Goal: Transaction & Acquisition: Purchase product/service

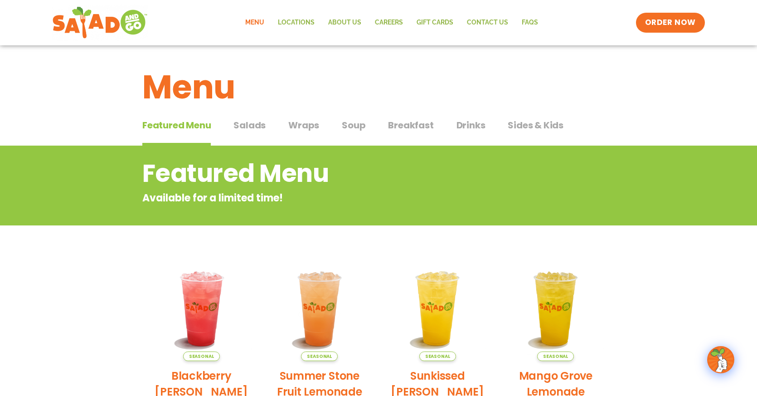
click at [477, 125] on span "Drinks" at bounding box center [471, 125] width 29 height 14
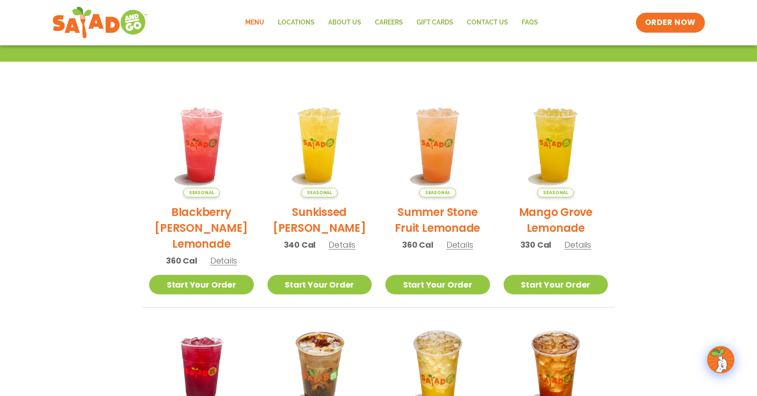
scroll to position [176, 0]
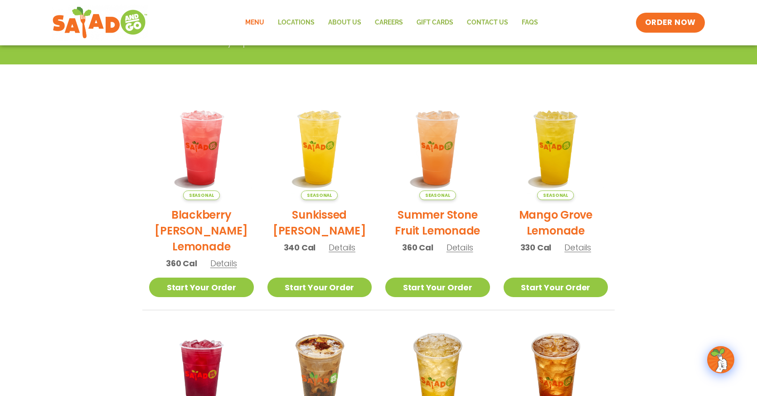
click at [557, 215] on h2 "Mango Grove Lemonade" at bounding box center [556, 223] width 105 height 32
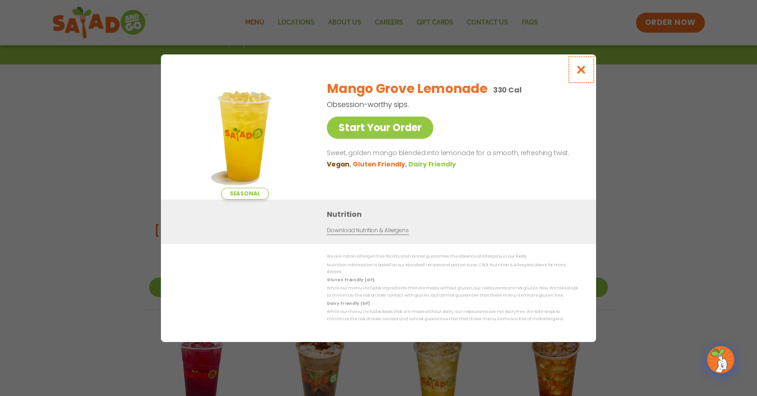
click at [581, 73] on icon "Close modal" at bounding box center [581, 70] width 11 height 10
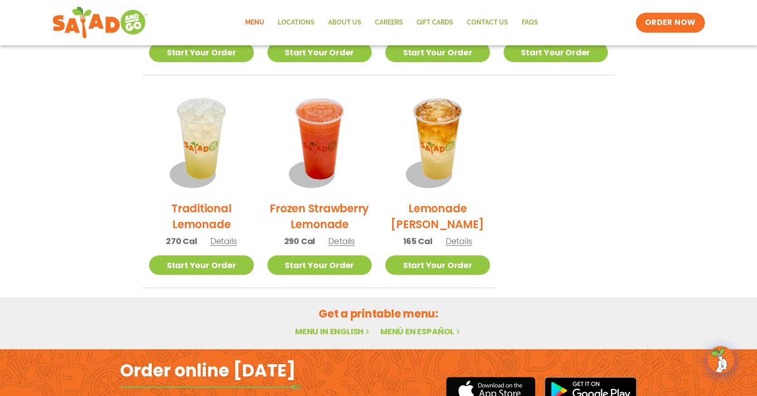
scroll to position [640, 0]
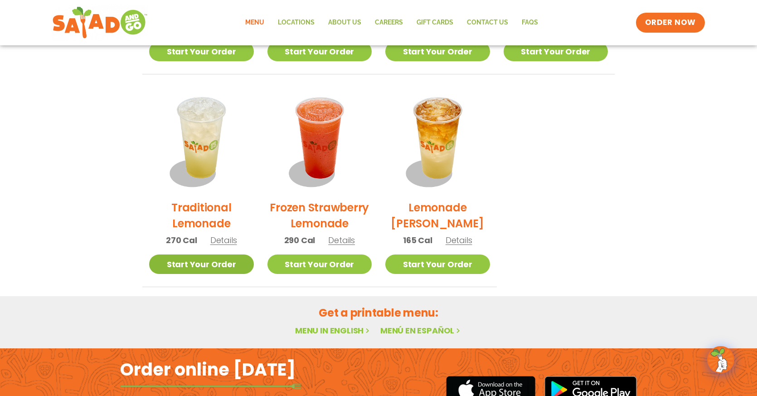
click at [210, 263] on link "Start Your Order" at bounding box center [201, 264] width 105 height 20
